Goal: Task Accomplishment & Management: Manage account settings

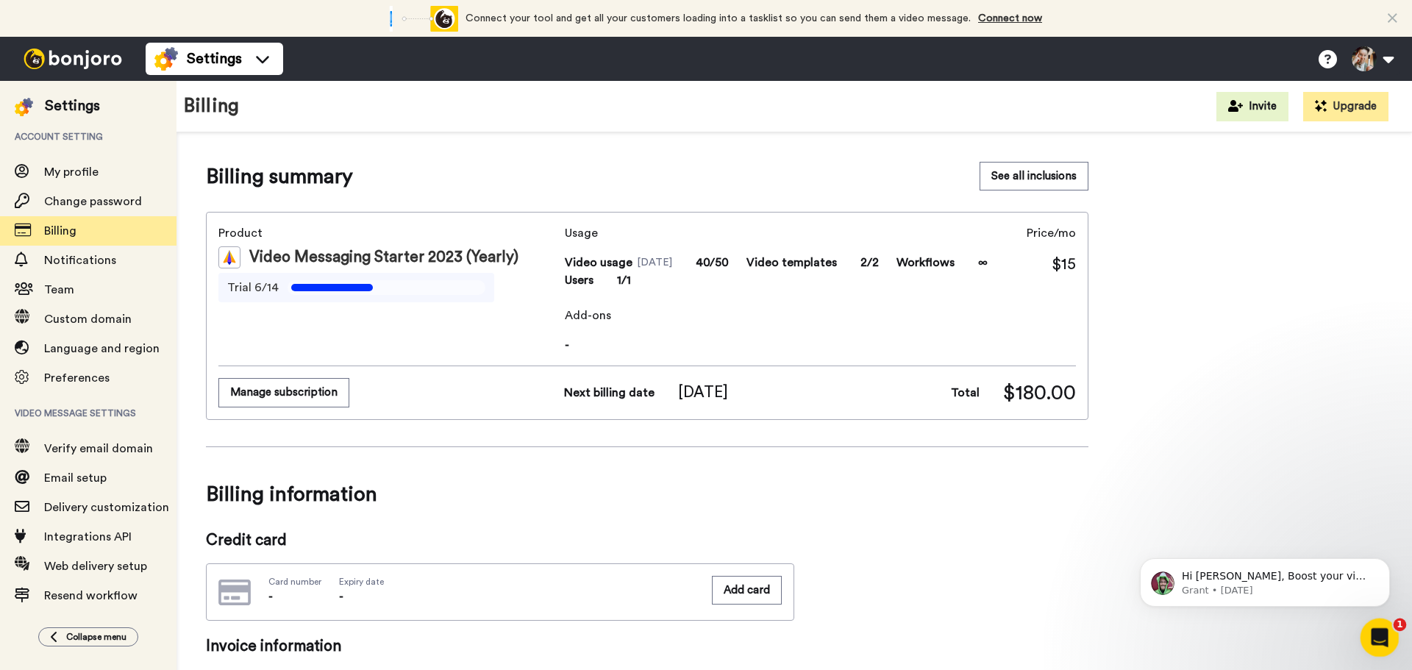
click at [1363, 641] on div "Open Intercom Messenger" at bounding box center [1377, 635] width 49 height 49
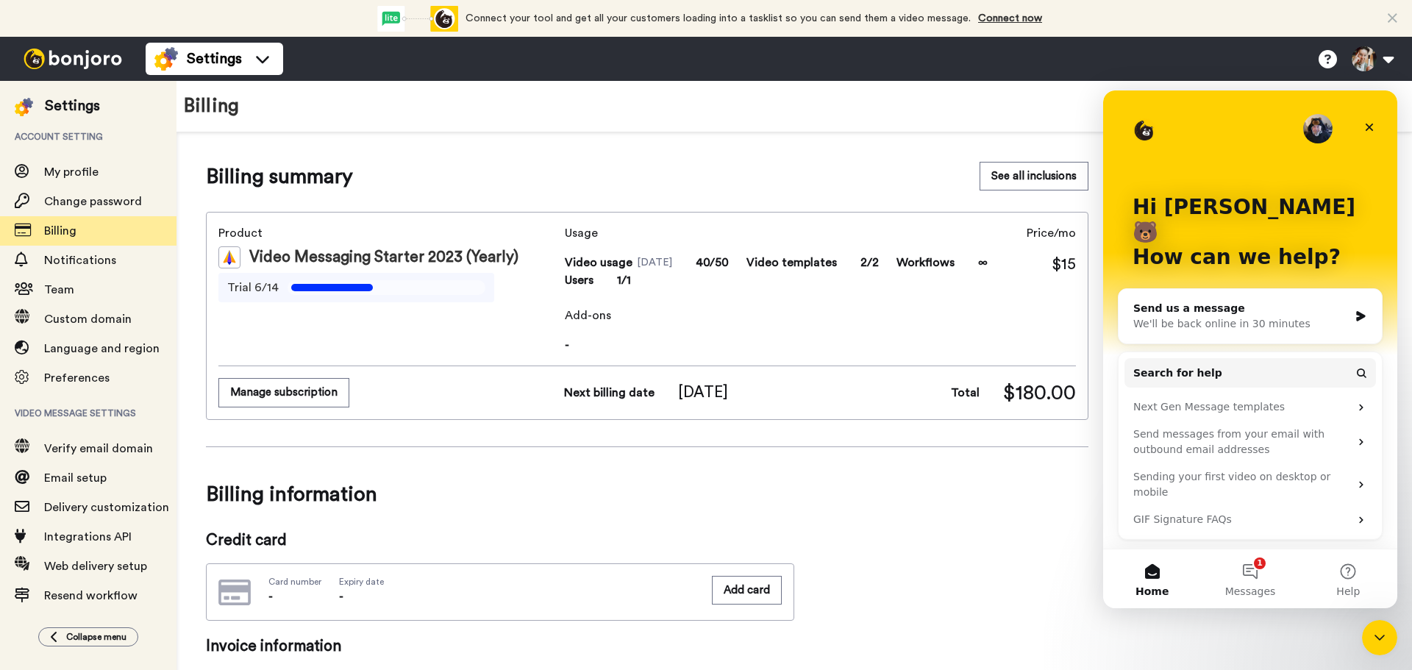
click at [1209, 301] on div "Send us a message" at bounding box center [1240, 308] width 215 height 15
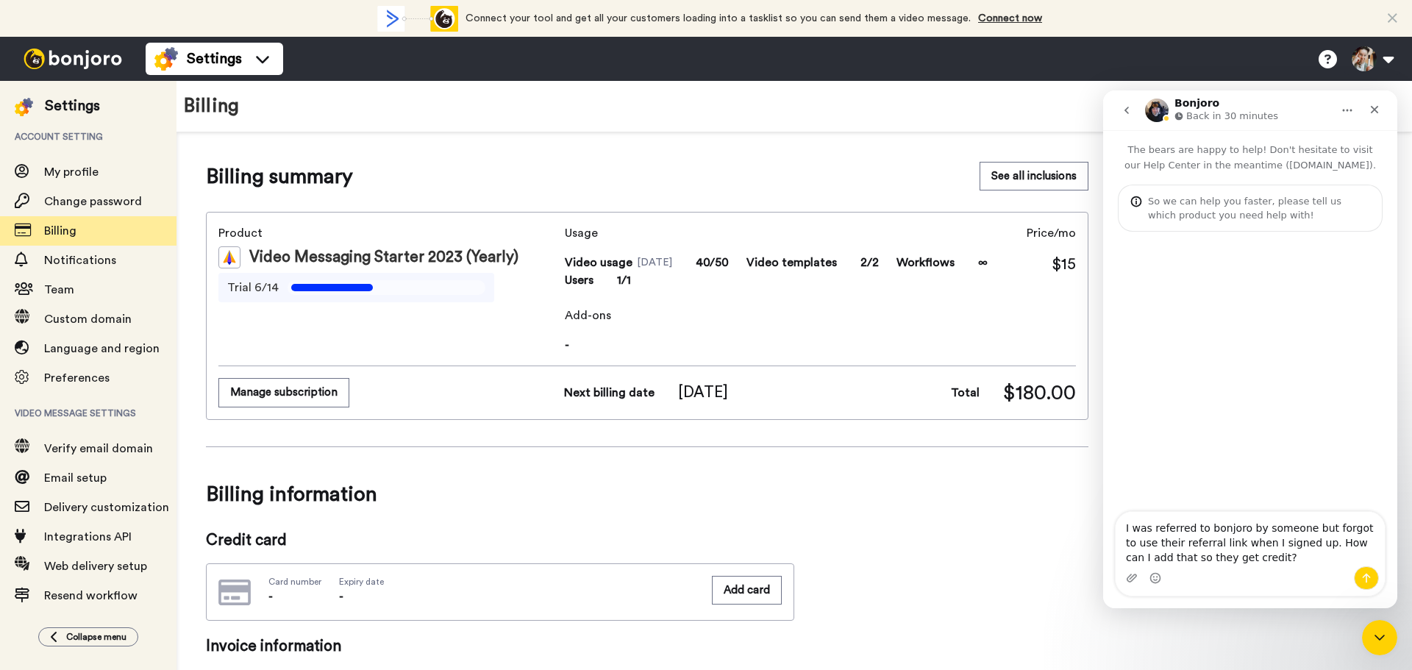
type textarea "I was referred to bonjoro by someone but forgot to use their referral link when…"
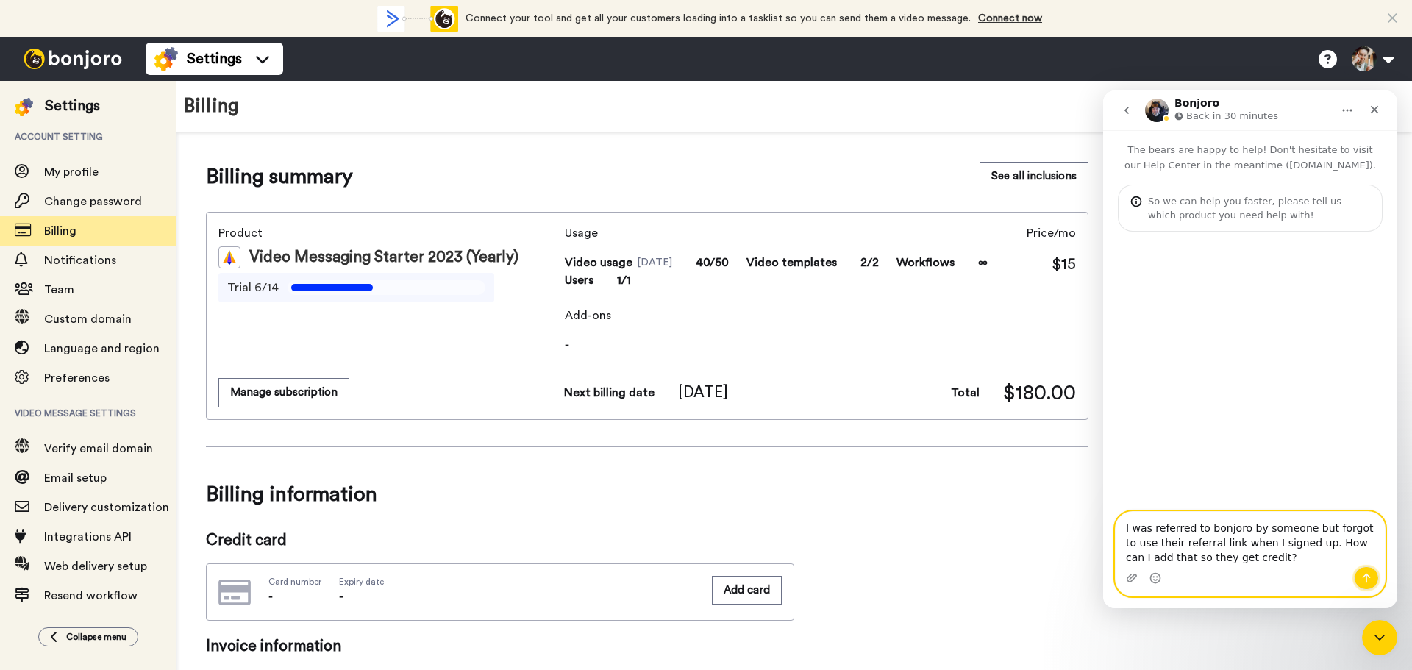
click at [1369, 577] on icon "Send a message…" at bounding box center [1367, 579] width 8 height 10
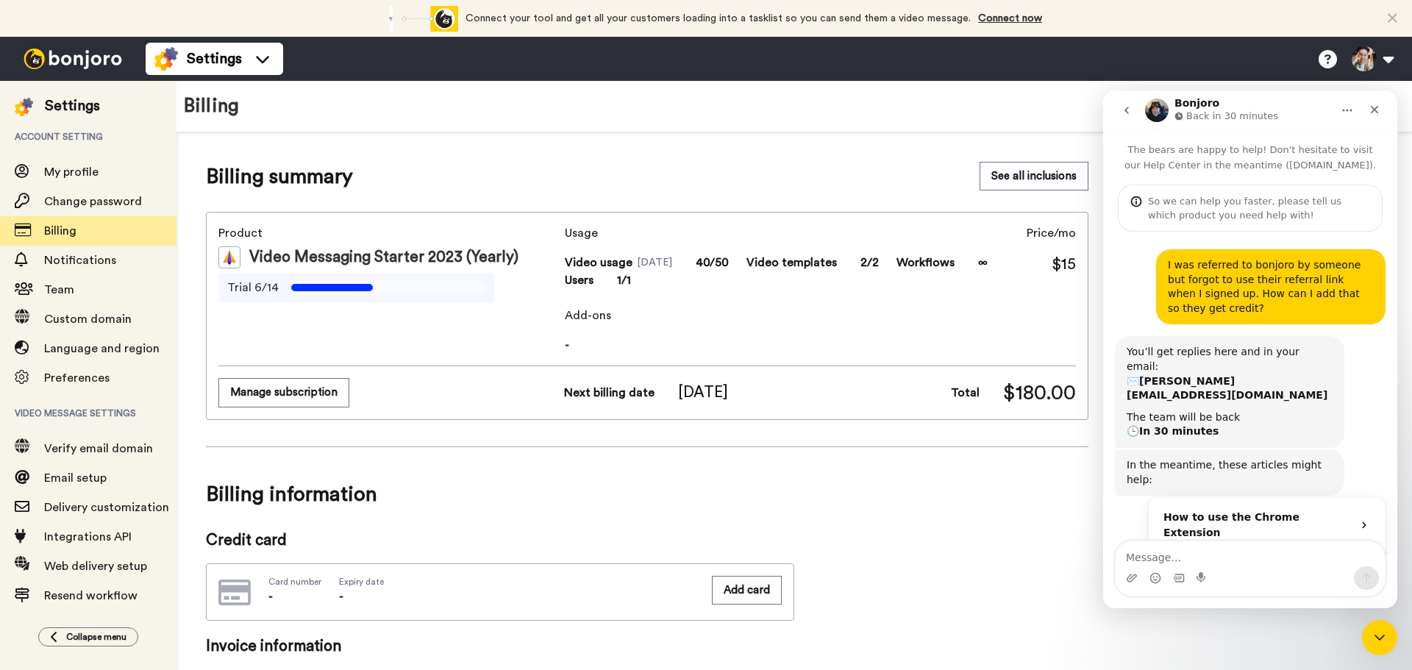
scroll to position [126, 0]
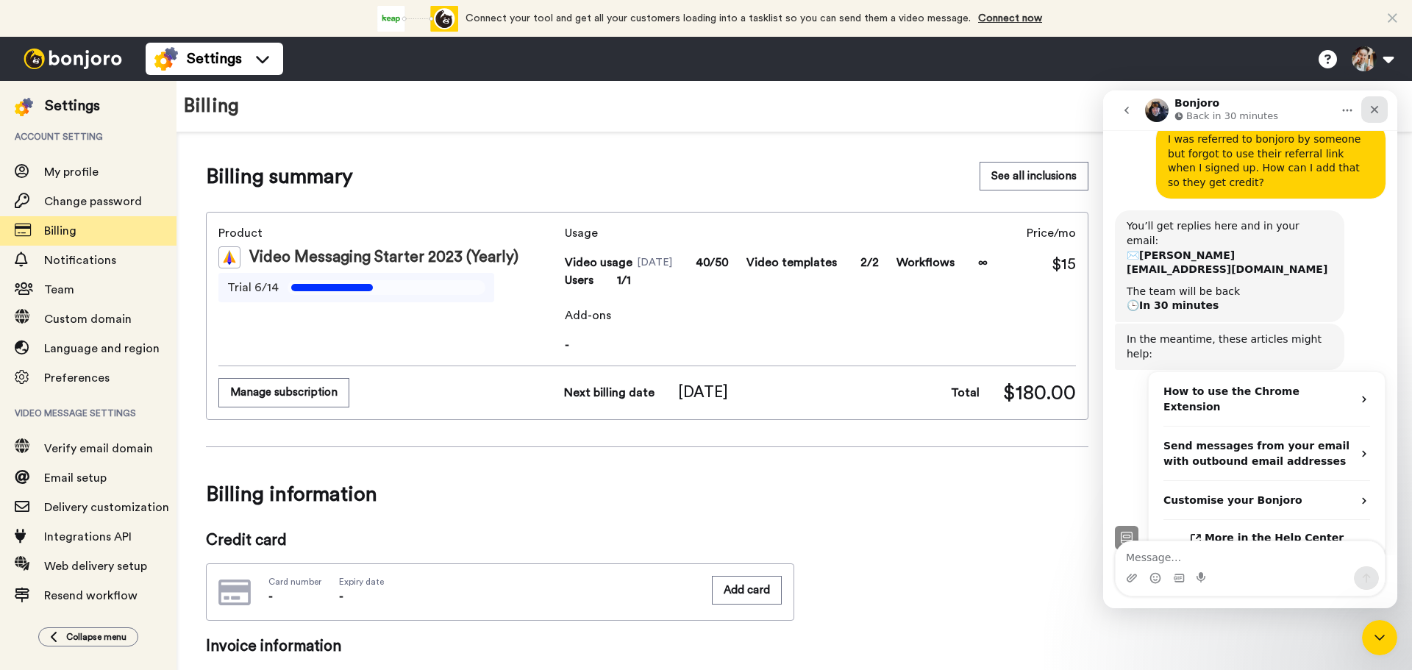
click at [1382, 106] on div "Close" at bounding box center [1374, 109] width 26 height 26
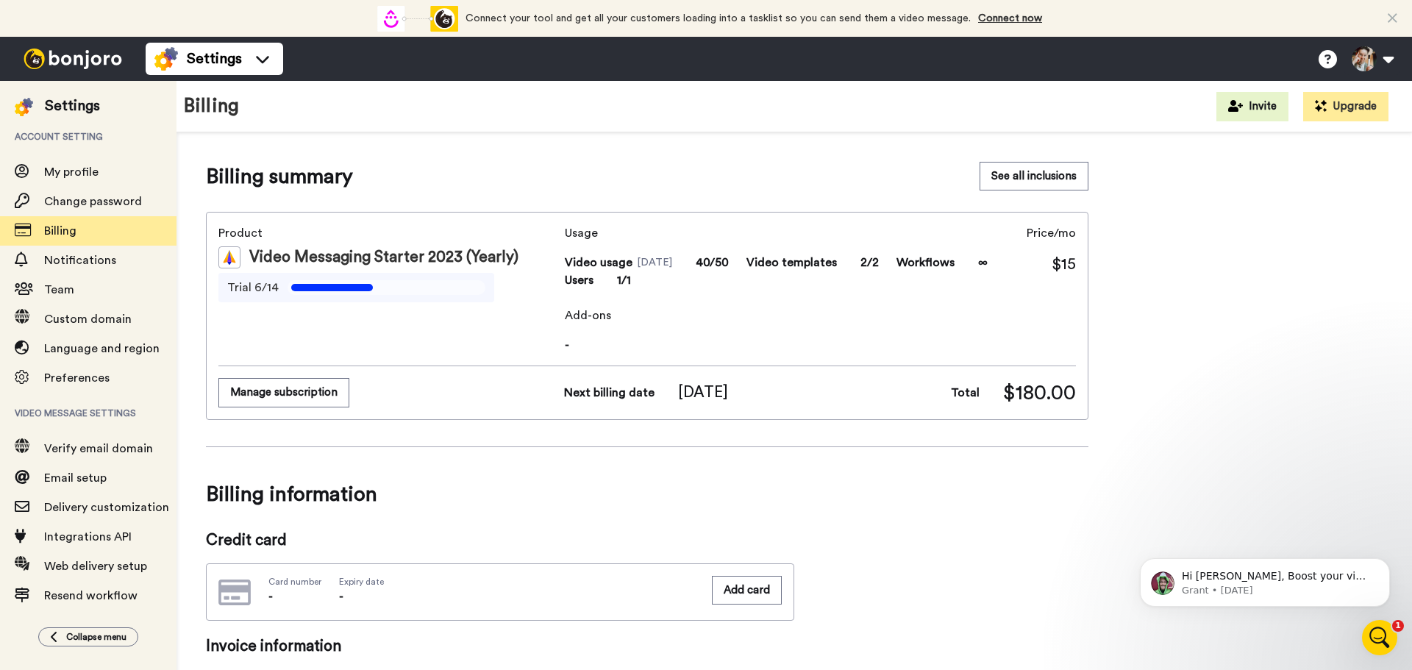
scroll to position [0, 0]
click at [304, 386] on button "Manage subscription" at bounding box center [283, 392] width 131 height 29
